Goal: Find contact information: Find contact information

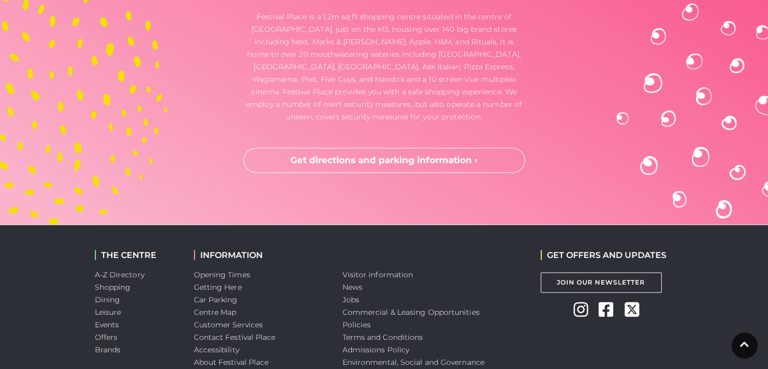
scroll to position [2816, 0]
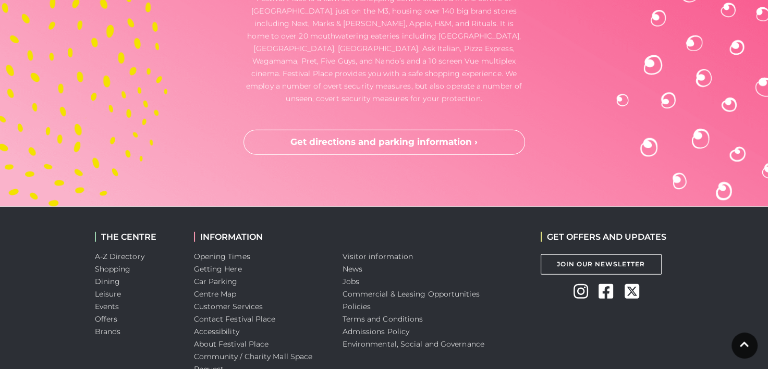
click at [235, 313] on li "Contact Festival Place" at bounding box center [260, 319] width 133 height 13
click at [234, 314] on link "Contact Festival Place" at bounding box center [235, 318] width 82 height 9
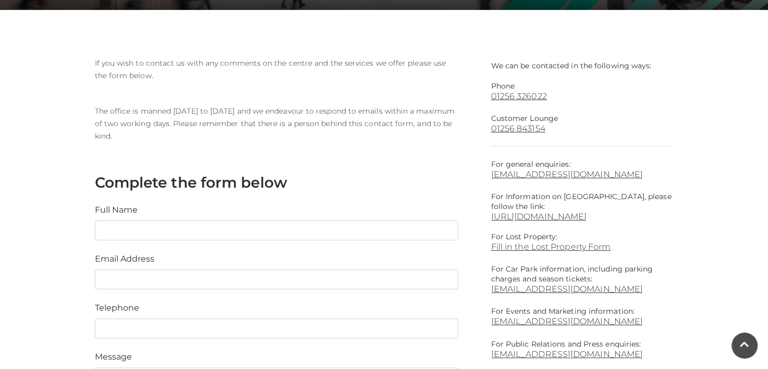
scroll to position [261, 0]
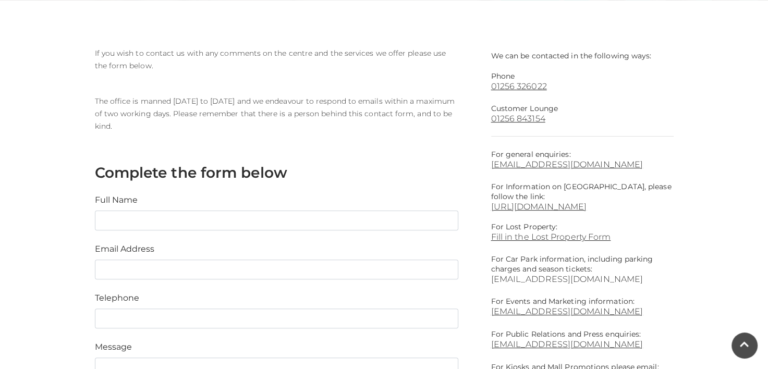
click at [542, 279] on link "parking@festivalplace.co.uk" at bounding box center [582, 279] width 183 height 10
drag, startPoint x: 625, startPoint y: 311, endPoint x: 577, endPoint y: 313, distance: 48.0
click at [577, 313] on p "For Events and Marketing information: marketing@festivalplace.co.uk" at bounding box center [582, 307] width 183 height 20
click at [478, 282] on div "If you wish to contact us with any comments on the centre and the services we o…" at bounding box center [285, 280] width 396 height 466
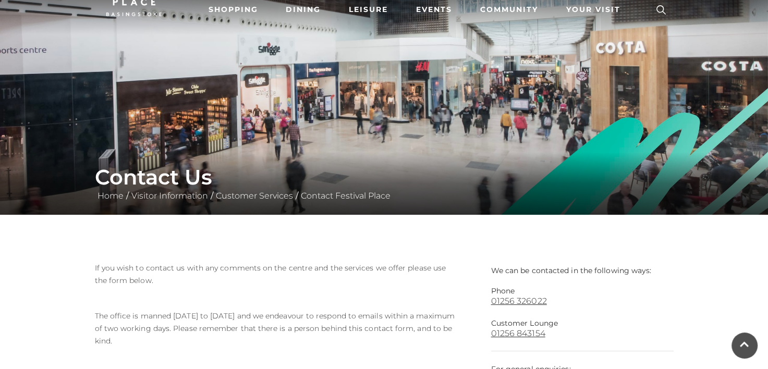
scroll to position [0, 0]
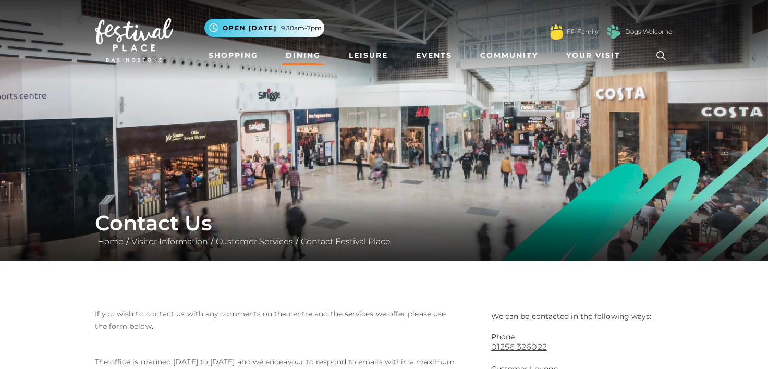
click at [305, 55] on link "Dining" at bounding box center [303, 55] width 43 height 19
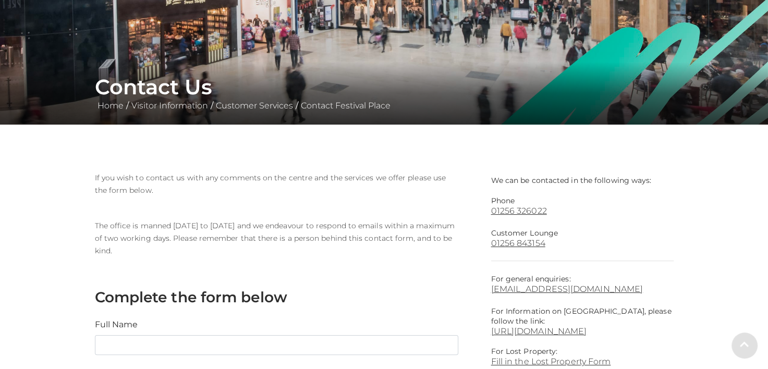
scroll to position [156, 0]
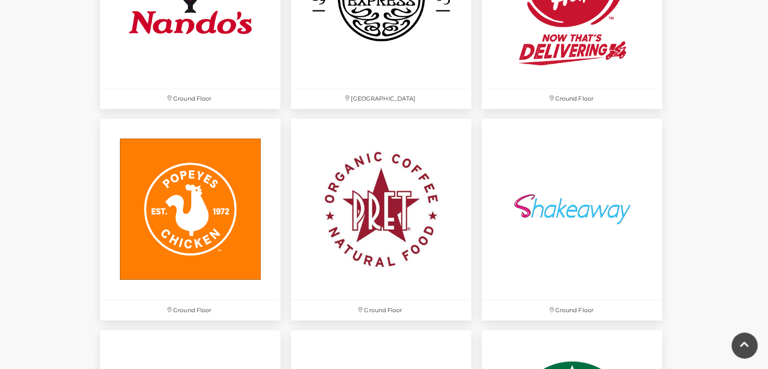
scroll to position [2921, 0]
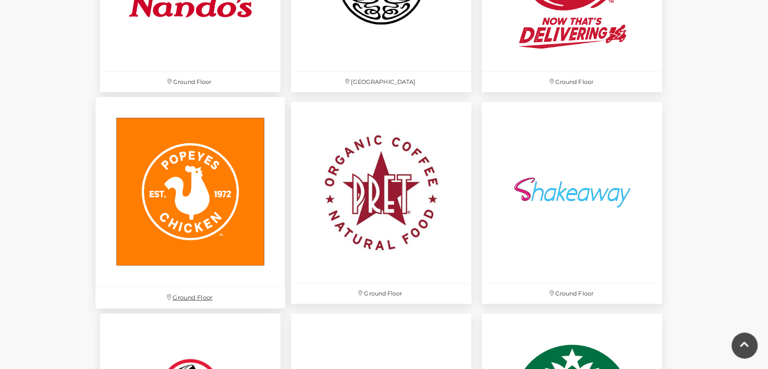
click at [186, 250] on img at bounding box center [190, 193] width 190 height 190
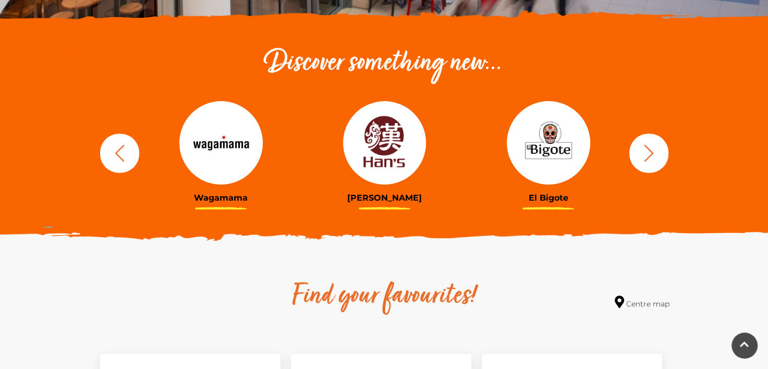
scroll to position [342, 0]
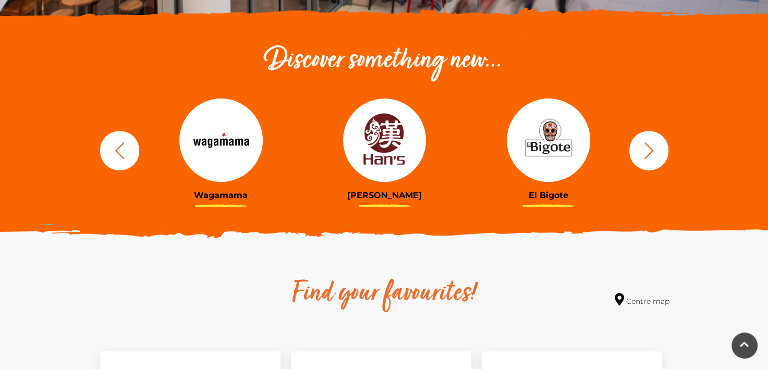
click at [394, 194] on h3 "[PERSON_NAME]" at bounding box center [385, 195] width 148 height 10
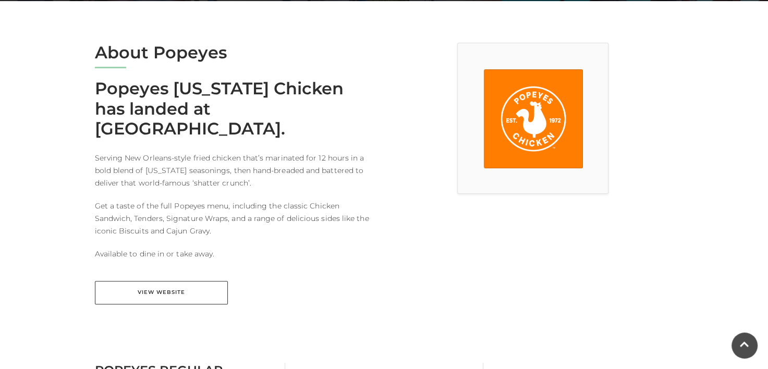
scroll to position [261, 0]
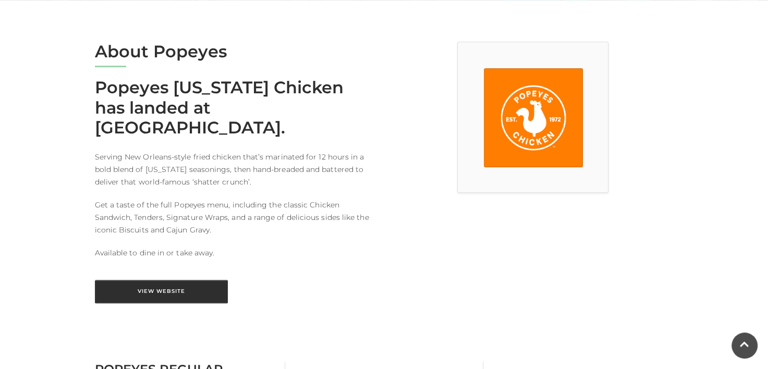
click at [174, 280] on link "View Website" at bounding box center [161, 291] width 133 height 23
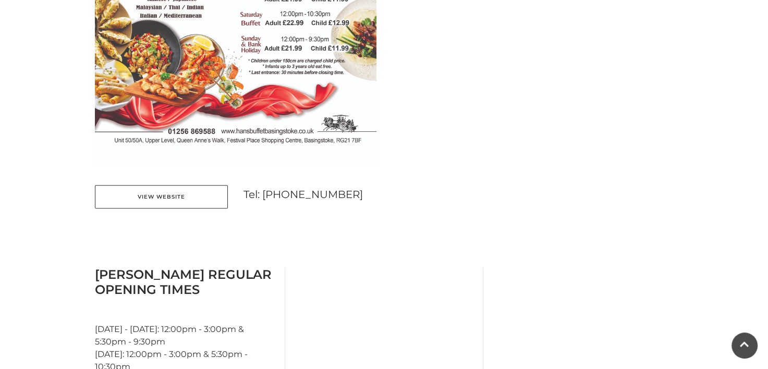
scroll to position [730, 0]
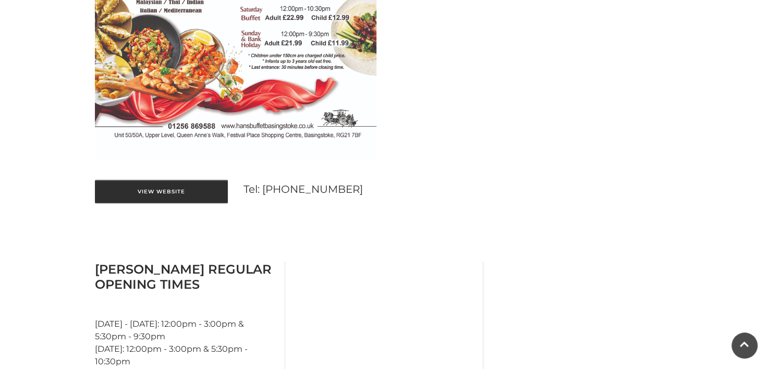
click at [143, 184] on link "View Website" at bounding box center [161, 191] width 133 height 23
